Goal: Check status: Check status

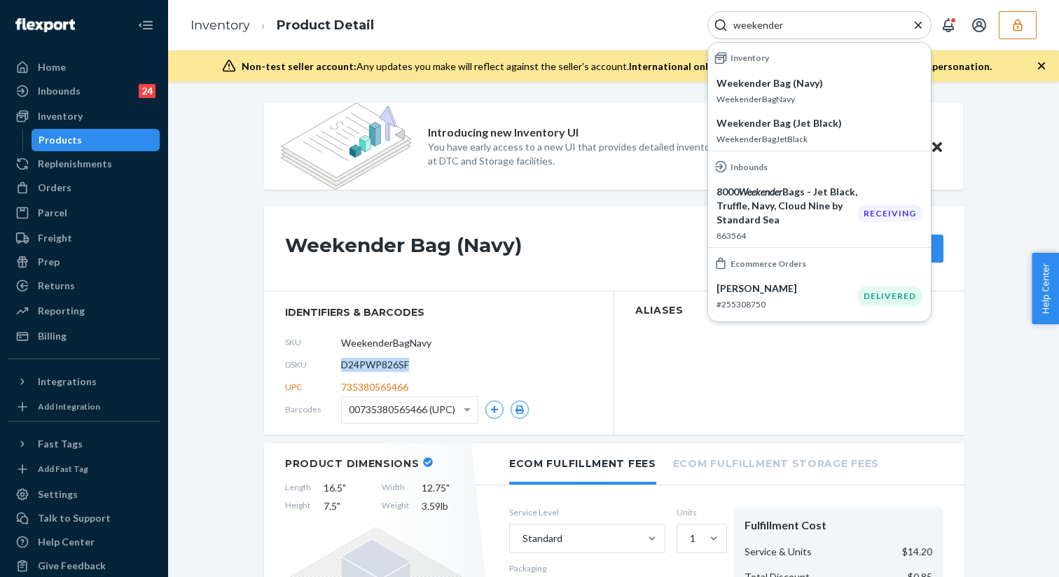
scroll to position [20, 0]
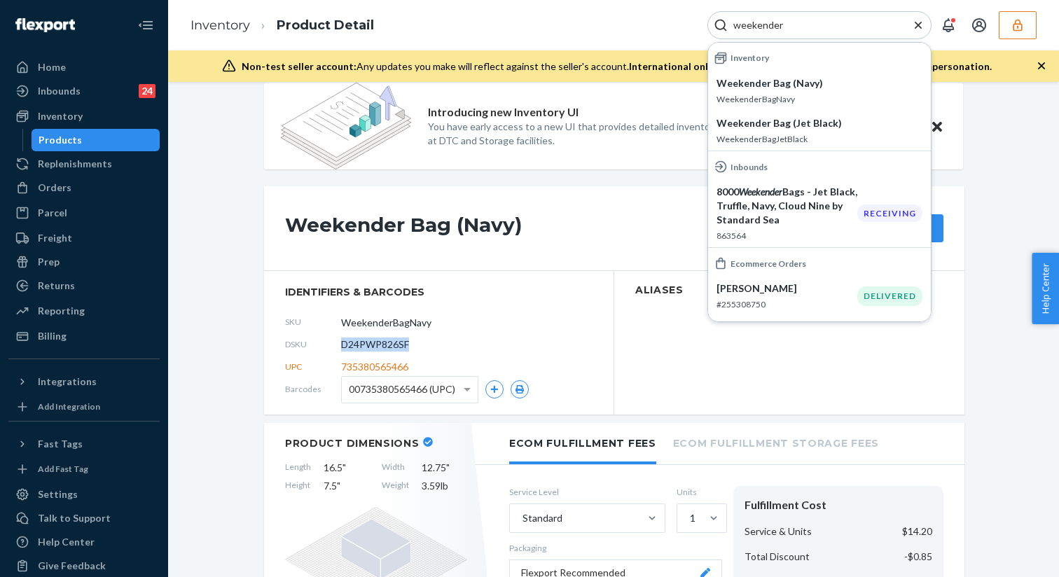
click at [919, 27] on icon "Close Search" at bounding box center [918, 24] width 7 height 7
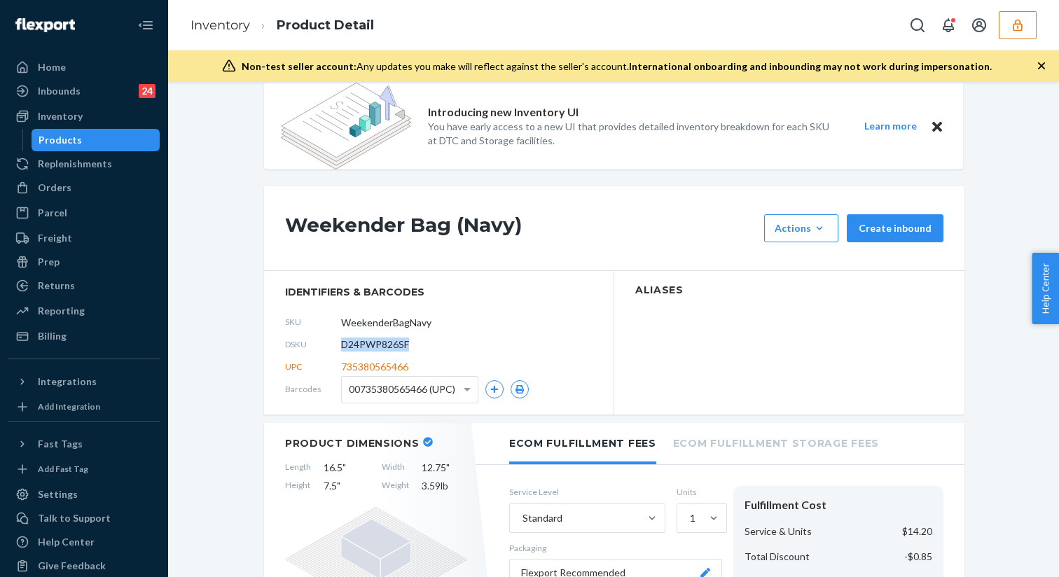
click at [1018, 22] on icon "button" at bounding box center [1018, 25] width 14 height 14
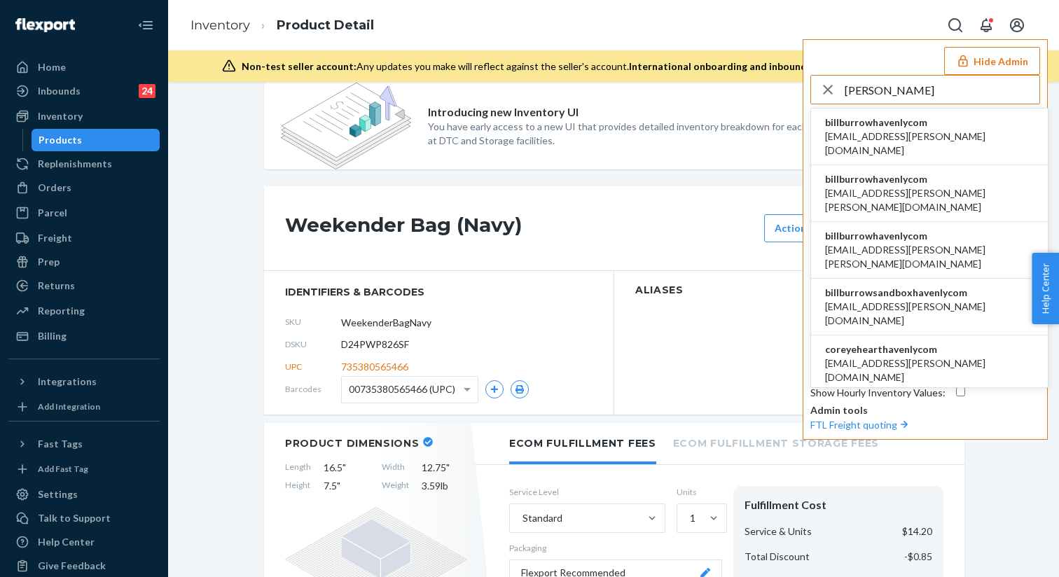
type input "[PERSON_NAME]"
click at [872, 127] on span "billburrowhavenlycom" at bounding box center [929, 123] width 209 height 14
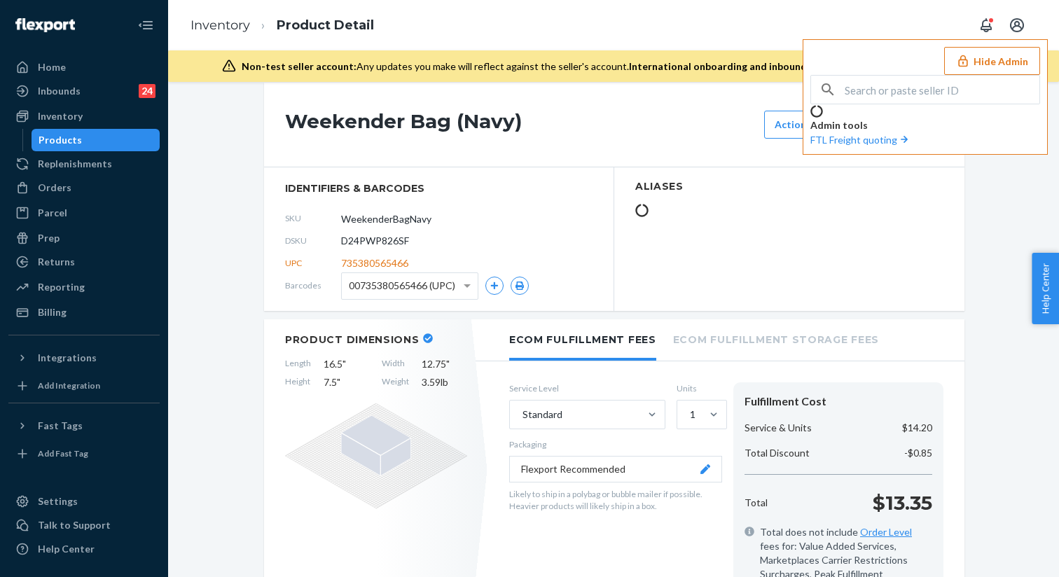
scroll to position [0, 0]
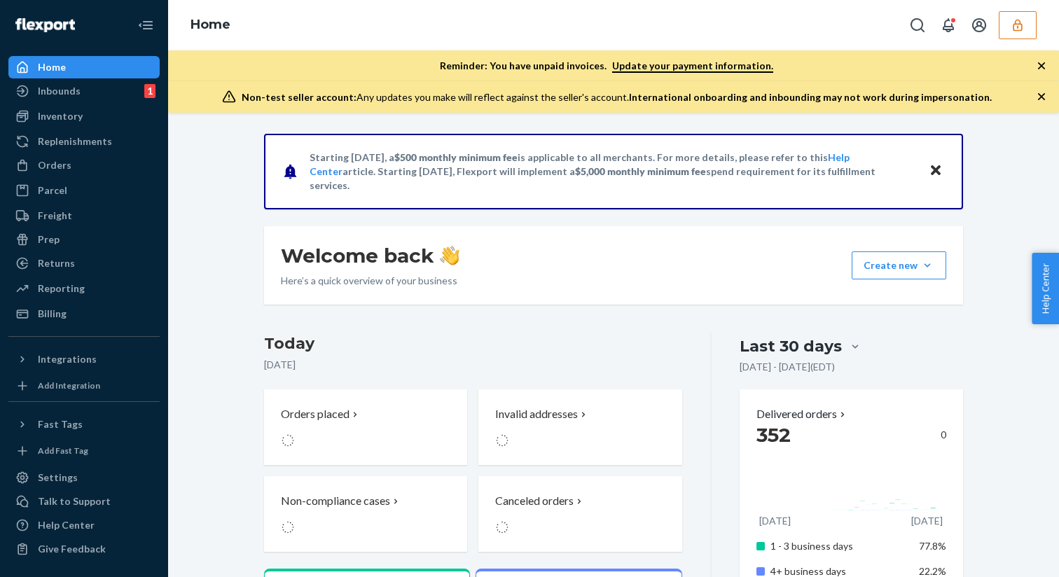
click at [1011, 26] on icon "button" at bounding box center [1018, 25] width 14 height 14
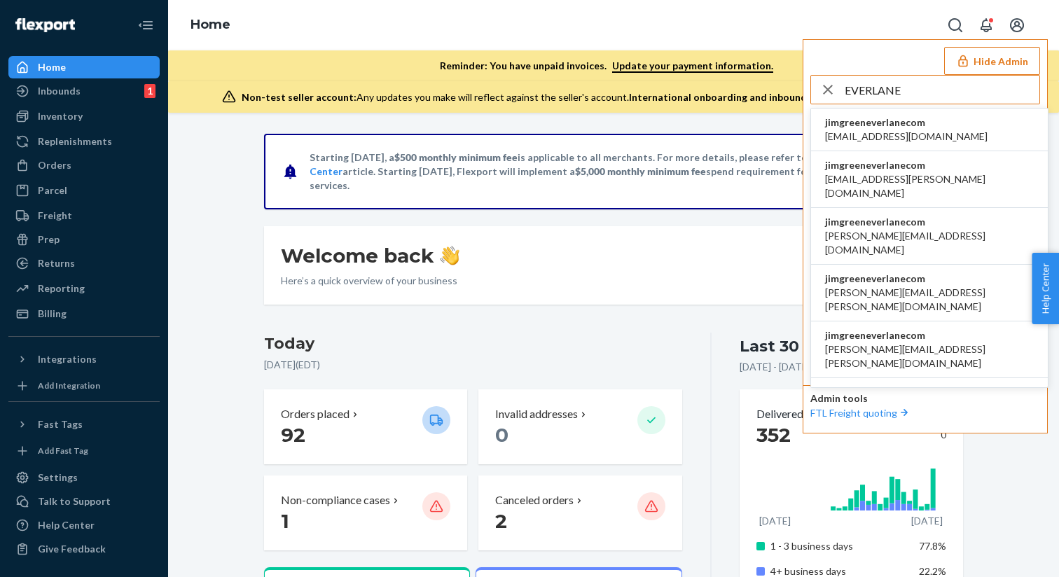
type input "EVERLANE"
click at [912, 120] on span "jimgreeneverlanecom" at bounding box center [906, 123] width 162 height 14
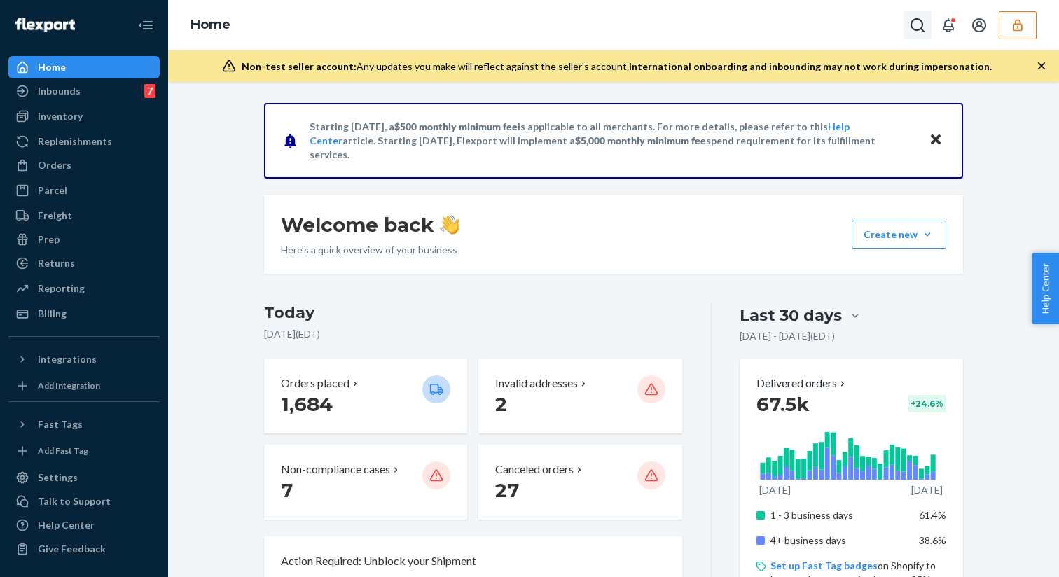
click at [915, 20] on icon "Open Search Box" at bounding box center [917, 25] width 17 height 17
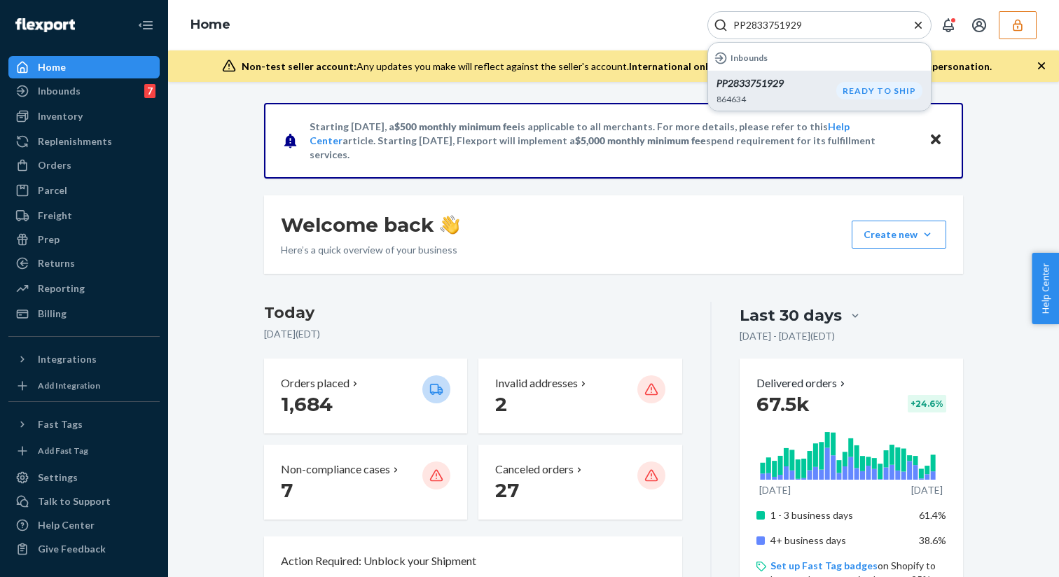
type input "PP2833751929"
click at [786, 84] on p "PP2833751929" at bounding box center [776, 83] width 120 height 14
